Goal: Task Accomplishment & Management: Manage account settings

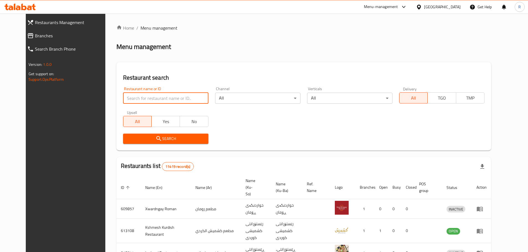
click at [169, 99] on input "search" at bounding box center [165, 98] width 85 height 11
type input "ice pop"
click button "Search" at bounding box center [165, 139] width 85 height 10
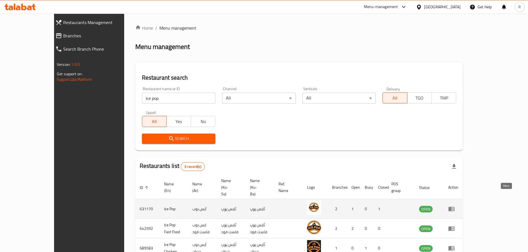
click at [455, 206] on icon "enhanced table" at bounding box center [451, 209] width 7 height 7
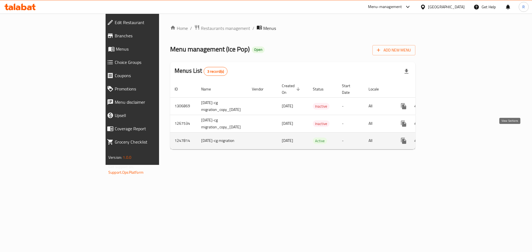
click at [447, 138] on icon "enhanced table" at bounding box center [443, 141] width 7 height 7
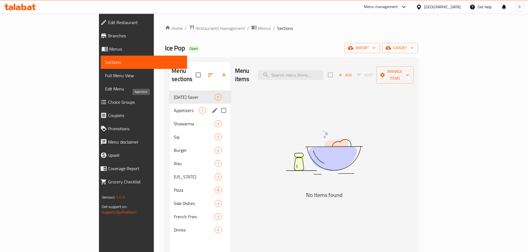
click at [174, 107] on span "Appetizers" at bounding box center [186, 110] width 25 height 7
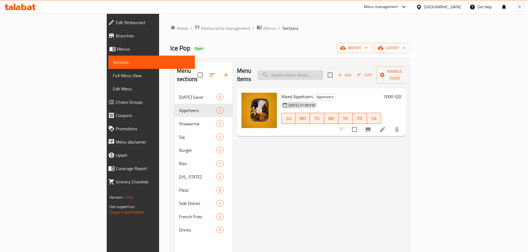
click at [322, 70] on input "search" at bounding box center [290, 75] width 65 height 10
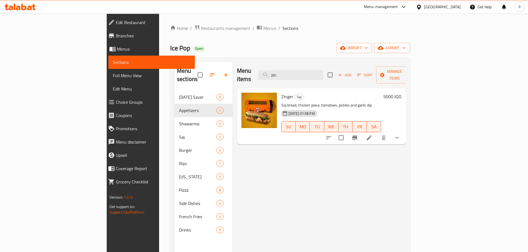
type input "zin"
click at [401, 93] on h6 "5000 IQD" at bounding box center [392, 97] width 18 height 8
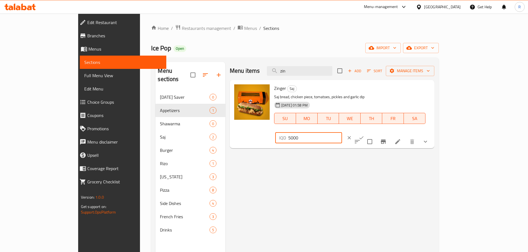
drag, startPoint x: 435, startPoint y: 90, endPoint x: 365, endPoint y: 85, distance: 69.7
click at [365, 85] on div "Zinger Saj Saj bread, chicken piece, tomatoes, pickles and garlic dip [DATE] 01…" at bounding box center [352, 114] width 160 height 64
type input "6000"
click at [368, 132] on button "ok" at bounding box center [361, 138] width 12 height 12
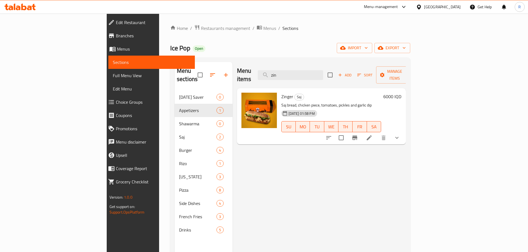
drag, startPoint x: 318, startPoint y: 69, endPoint x: 245, endPoint y: 65, distance: 72.5
click at [245, 65] on div "Menu items zin Add Sort Manage items" at bounding box center [321, 75] width 169 height 26
type input "riz"
click at [401, 93] on h6 "8000 IQD" at bounding box center [392, 97] width 18 height 8
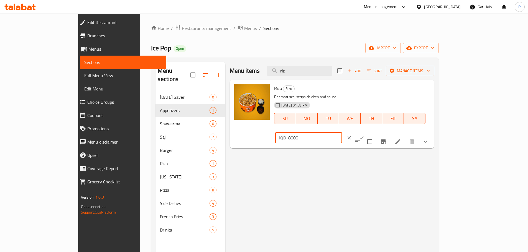
drag, startPoint x: 452, startPoint y: 88, endPoint x: 371, endPoint y: 83, distance: 80.5
click at [371, 83] on div "[PERSON_NAME] Basmati rice, strips chicken and sauce [DATE] 01:58 PM SU MO TU W…" at bounding box center [352, 114] width 160 height 64
type input "10000"
click at [368, 132] on button "ok" at bounding box center [361, 138] width 12 height 12
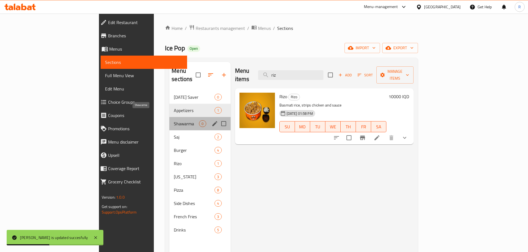
click at [174, 121] on span "Shawarma" at bounding box center [186, 124] width 25 height 7
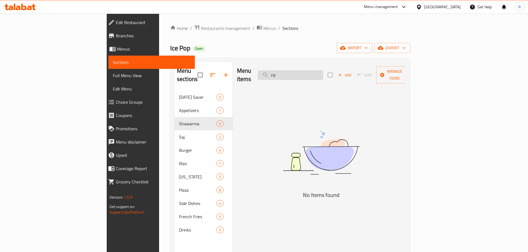
click at [320, 72] on input "riz" at bounding box center [290, 75] width 65 height 10
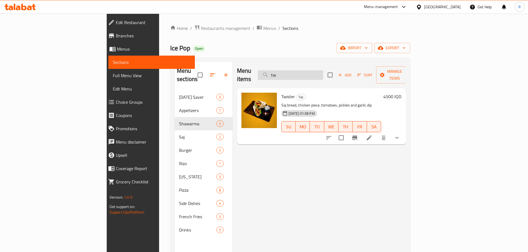
click at [320, 72] on input "tw" at bounding box center [290, 75] width 65 height 10
type input "tw"
click at [401, 93] on h6 "4500 IQD" at bounding box center [392, 97] width 18 height 8
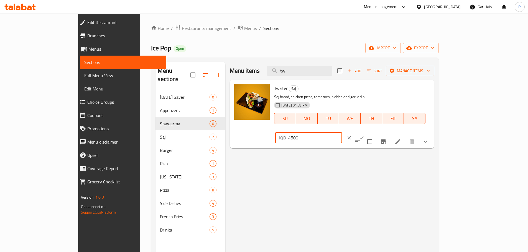
drag, startPoint x: 447, startPoint y: 91, endPoint x: 321, endPoint y: 79, distance: 126.7
click at [321, 79] on div "Menu items tw Add Sort Manage items Twister Saj Saj bread, chicken piece, tomat…" at bounding box center [329, 188] width 209 height 252
type input "6000"
click at [364, 135] on icon "ok" at bounding box center [362, 138] width 6 height 6
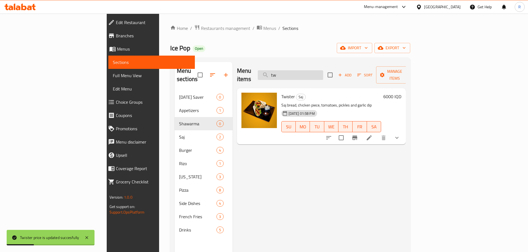
click at [323, 70] on input "tw" at bounding box center [290, 75] width 65 height 10
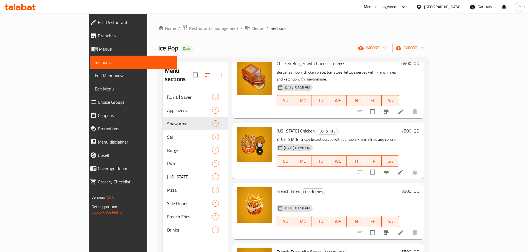
scroll to position [246, 0]
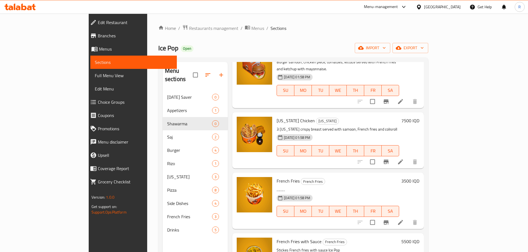
type input "french fr"
click at [419, 177] on h6 "3500 IQD" at bounding box center [410, 181] width 18 height 8
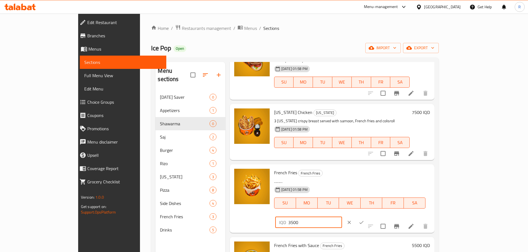
drag, startPoint x: 444, startPoint y: 147, endPoint x: 335, endPoint y: 135, distance: 109.8
click at [335, 135] on div "Menu items french fr Add Sort Manage items Meat Burger Burger Burger samoon, me…" at bounding box center [329, 188] width 209 height 252
type input "4000"
click at [368, 217] on button "ok" at bounding box center [361, 223] width 12 height 12
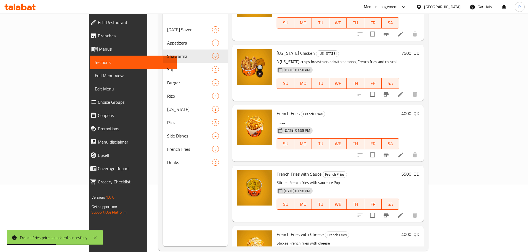
scroll to position [68, 0]
click at [404, 212] on icon at bounding box center [400, 215] width 7 height 7
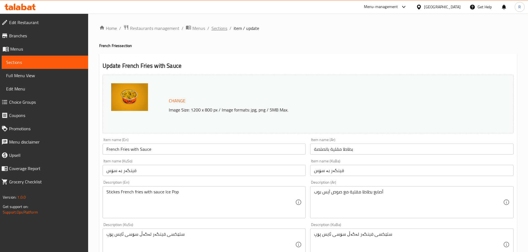
click at [224, 29] on span "Sections" at bounding box center [219, 28] width 16 height 7
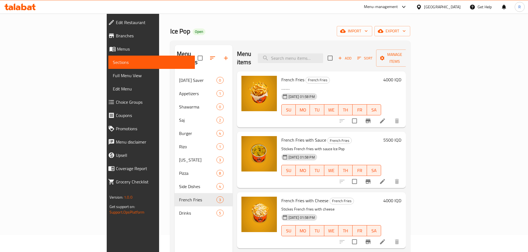
scroll to position [17, 0]
click at [401, 197] on h6 "4000 IQD" at bounding box center [392, 201] width 18 height 8
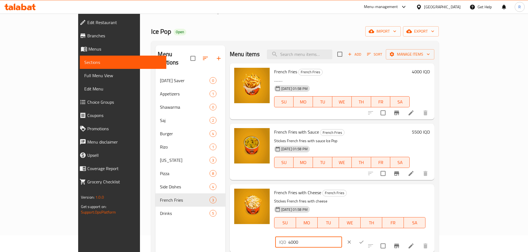
drag, startPoint x: 446, startPoint y: 195, endPoint x: 372, endPoint y: 179, distance: 76.4
click at [372, 72] on div "French Fries French Fries ……… [DATE] 01:58 PM SU MO TU WE TH FR SA 4000 IQD Fre…" at bounding box center [332, 67] width 205 height 8
type input "5000"
click at [364, 241] on icon "ok" at bounding box center [361, 242] width 4 height 3
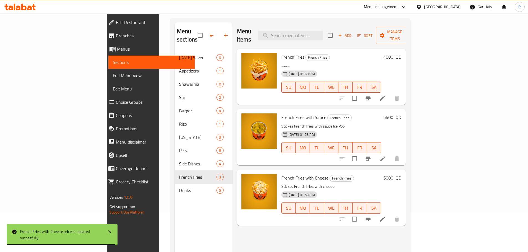
scroll to position [40, 0]
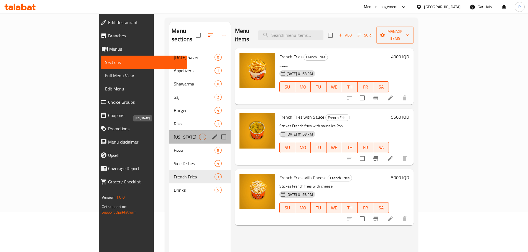
click at [174, 134] on span "[US_STATE]" at bounding box center [186, 137] width 25 height 7
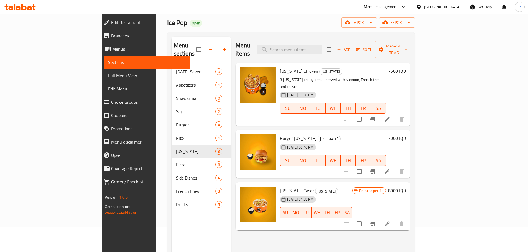
scroll to position [25, 0]
click at [406, 68] on h6 "7500 IQD" at bounding box center [397, 72] width 18 height 8
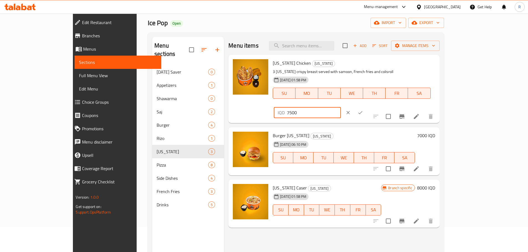
drag, startPoint x: 451, startPoint y: 69, endPoint x: 364, endPoint y: 64, distance: 88.0
click at [364, 64] on div "[US_STATE] Chicken [US_STATE] 3 [US_STATE] crispy breast served with samoon, Fr…" at bounding box center [354, 89] width 167 height 64
type input "8000"
click at [363, 110] on icon "ok" at bounding box center [361, 113] width 6 height 6
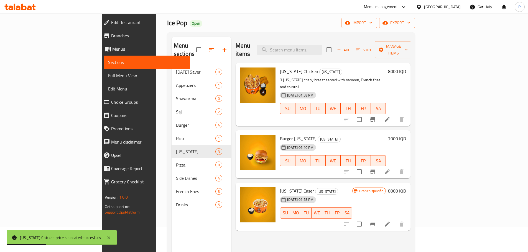
click at [386, 68] on h6 "[US_STATE] Chicken [US_STATE]" at bounding box center [333, 72] width 106 height 8
